Goal: Complete application form: Complete application form

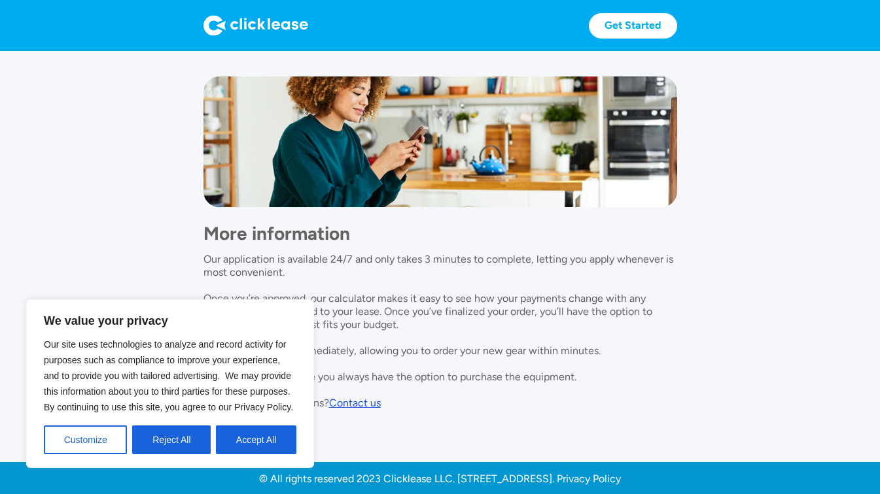
scroll to position [1060, 0]
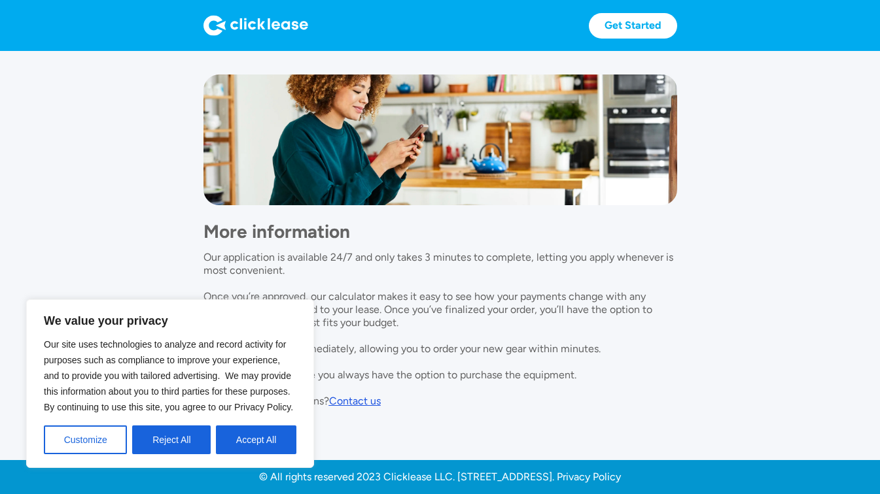
click at [262, 432] on button "Accept All" at bounding box center [256, 440] width 80 height 29
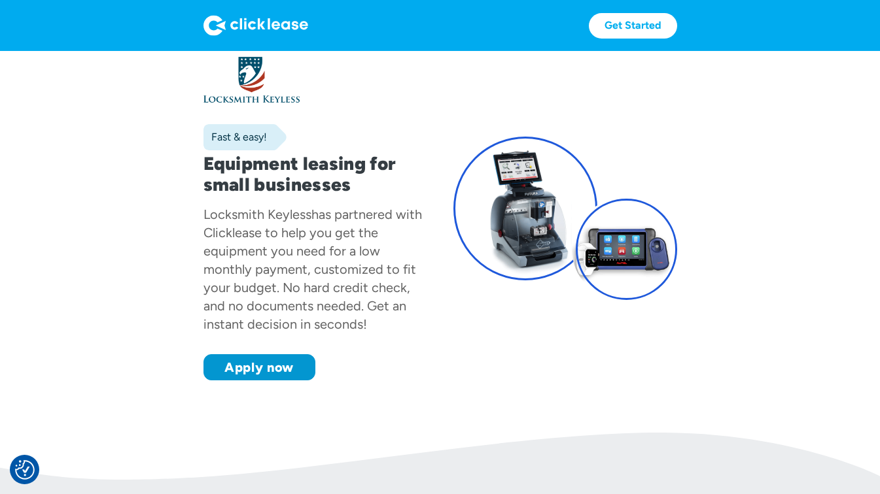
scroll to position [0, 0]
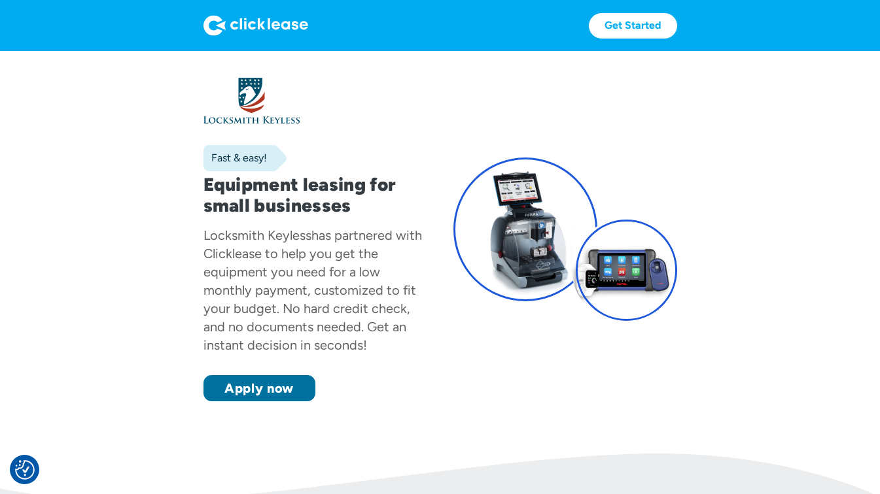
click at [243, 387] on link "Apply now" at bounding box center [259, 388] width 112 height 26
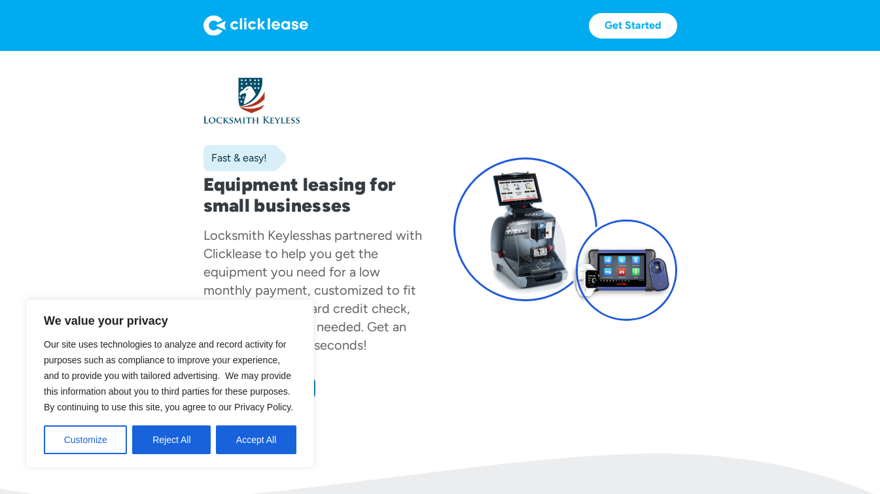
click at [277, 389] on span "Our site uses technologies to analyze and record activity for purposes such as …" at bounding box center [168, 375] width 249 height 73
click at [271, 439] on button "Accept All" at bounding box center [256, 440] width 80 height 29
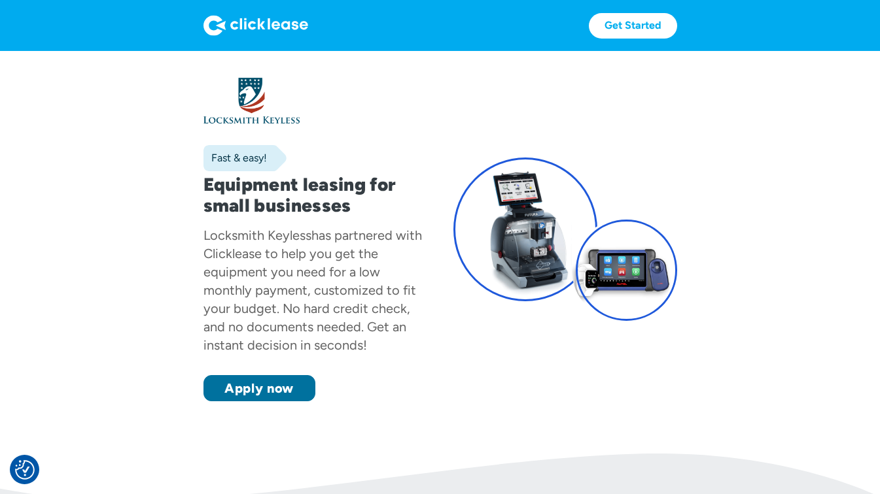
click at [254, 389] on link "Apply now" at bounding box center [259, 388] width 112 height 26
